Goal: Download file/media

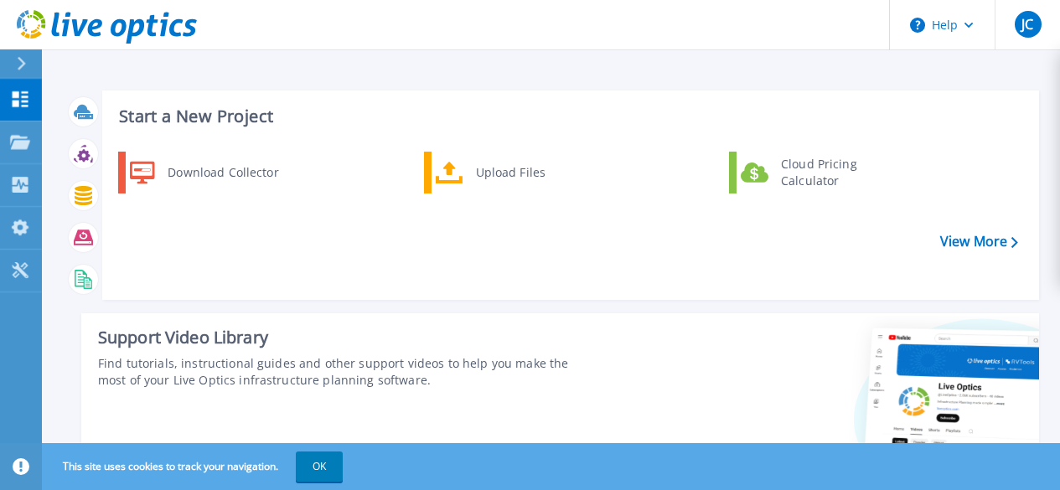
click at [219, 168] on div "Download Collector" at bounding box center [222, 173] width 127 height 34
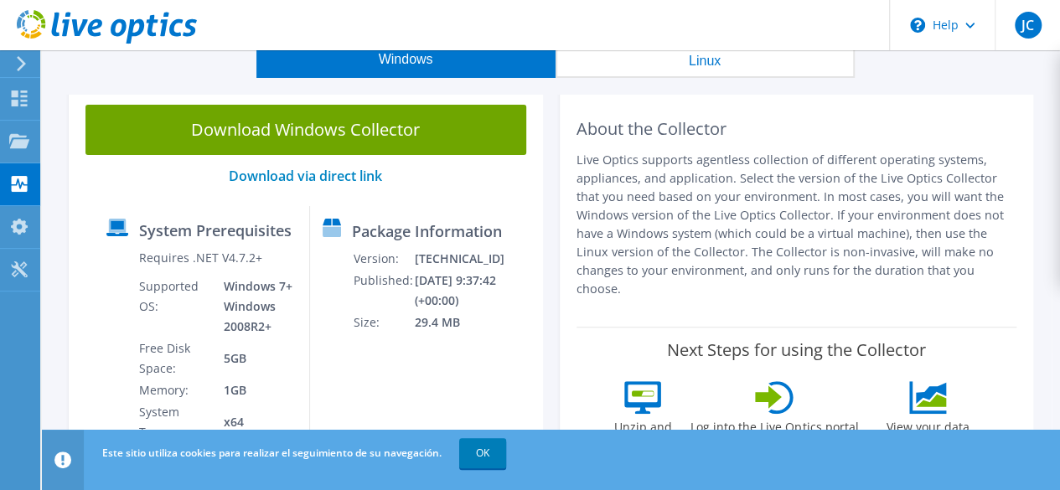
scroll to position [84, 0]
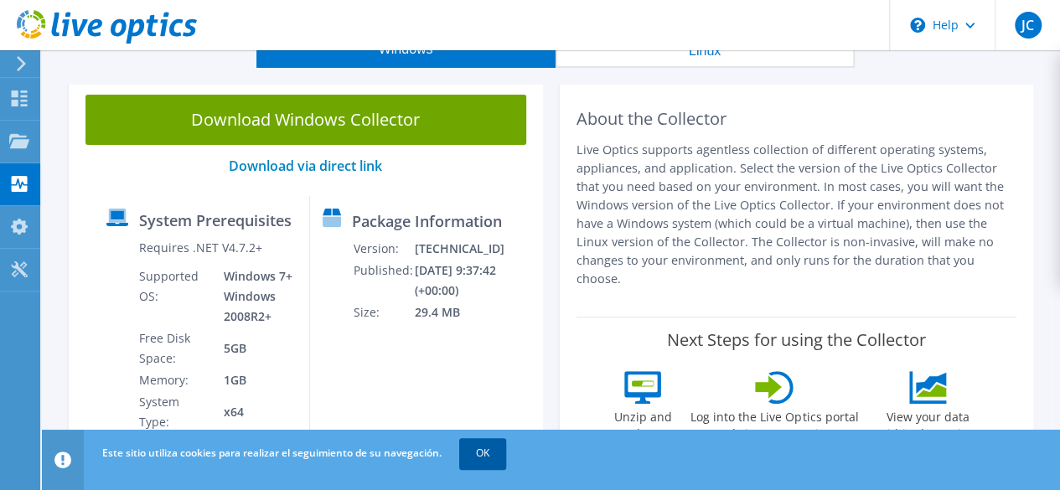
click at [493, 449] on link "OK" at bounding box center [482, 453] width 47 height 30
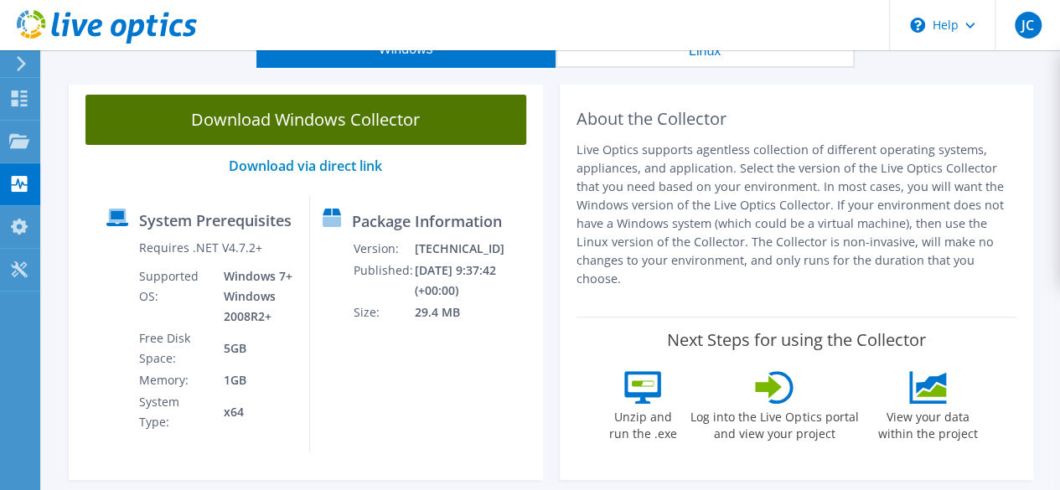
click at [384, 127] on link "Download Windows Collector" at bounding box center [305, 120] width 441 height 50
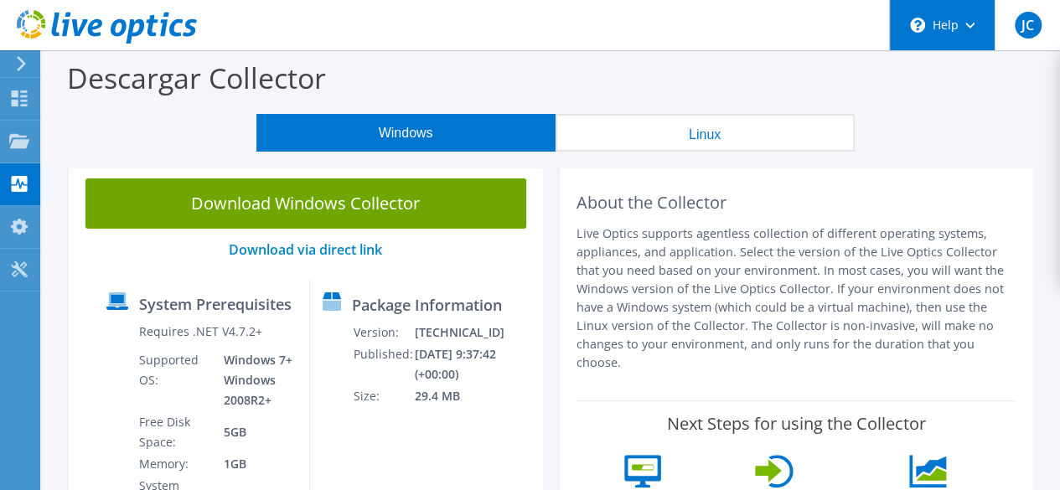
click at [942, 19] on div "\n Help" at bounding box center [942, 25] width 106 height 50
